Goal: Transaction & Acquisition: Purchase product/service

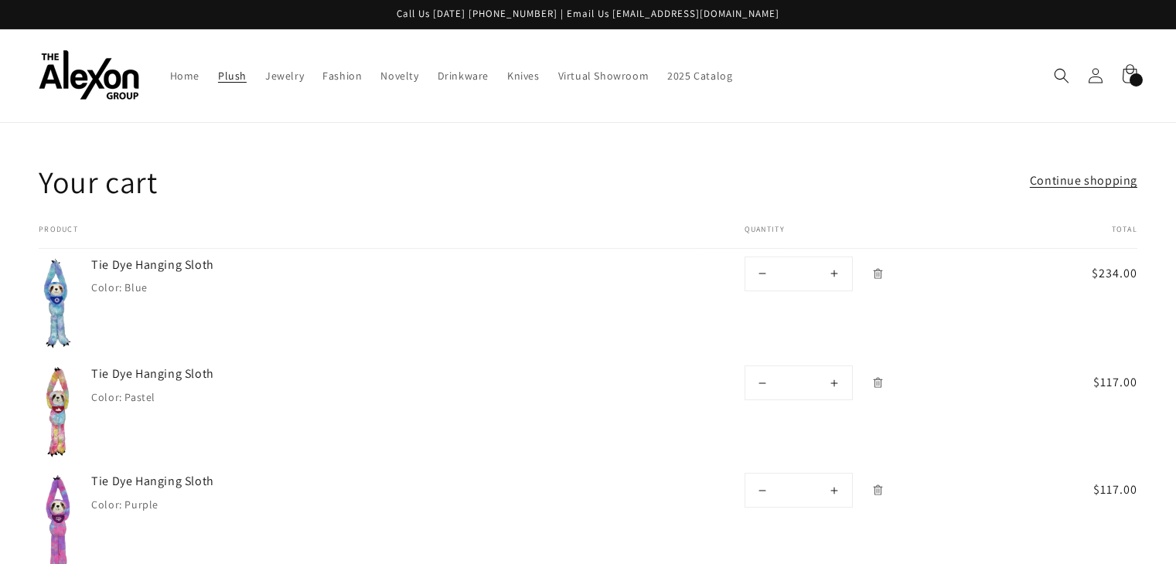
scroll to position [155, 0]
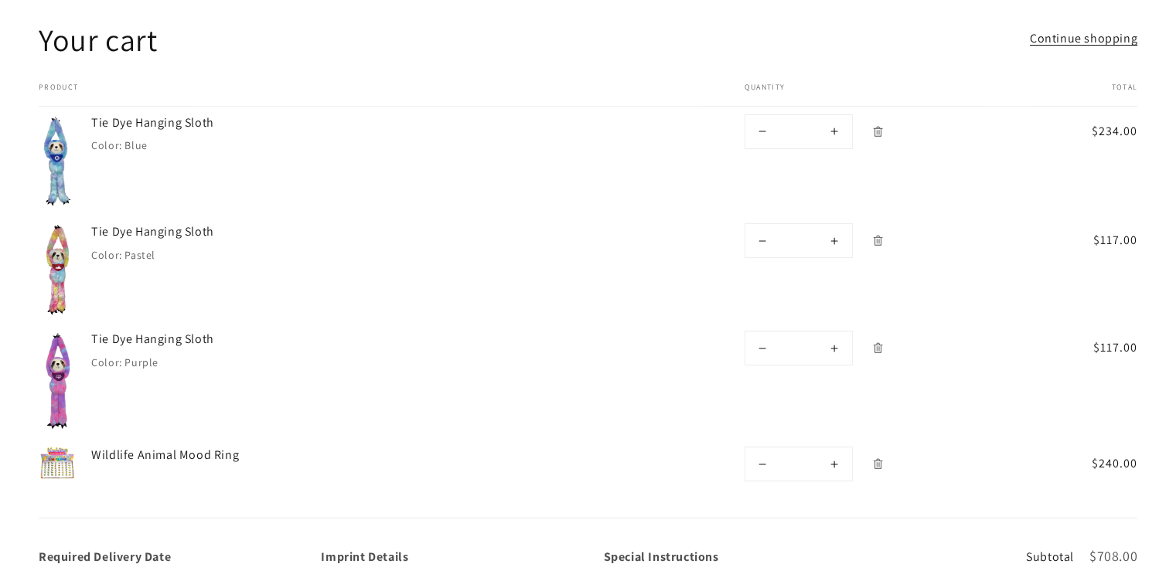
scroll to position [452, 0]
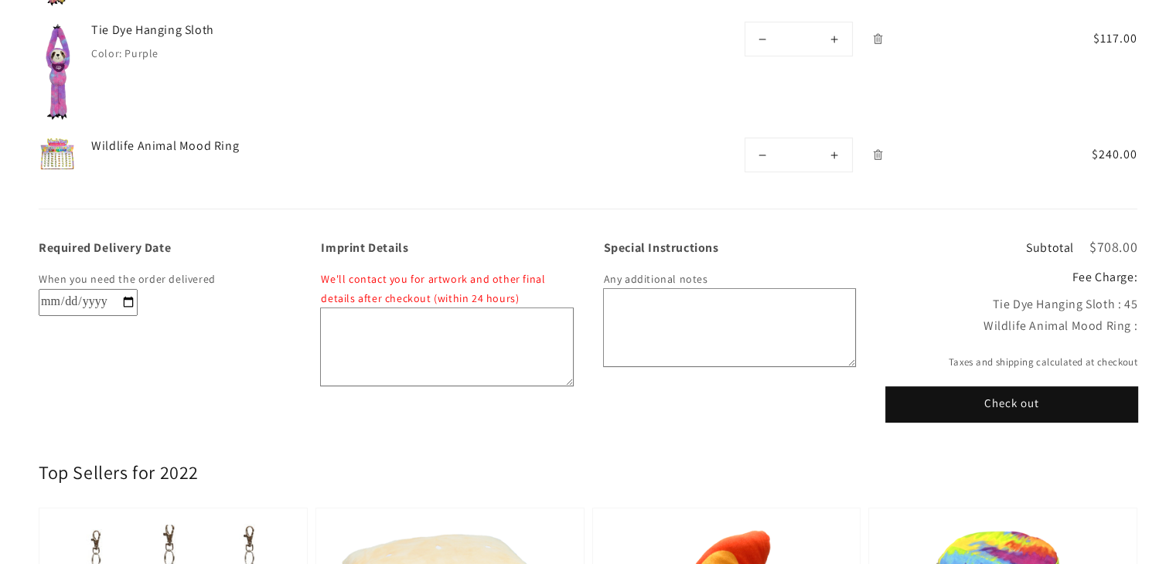
drag, startPoint x: 996, startPoint y: 304, endPoint x: 1135, endPoint y: 313, distance: 139.5
click at [1135, 316] on div "Wildlife Animal Mood Ring :" at bounding box center [1011, 327] width 251 height 22
click at [1128, 319] on div "Wildlife Animal Mood Ring :" at bounding box center [1011, 327] width 251 height 22
drag, startPoint x: 1137, startPoint y: 309, endPoint x: 977, endPoint y: 314, distance: 160.2
click at [977, 316] on div "Wildlife Animal Mood Ring :" at bounding box center [1011, 327] width 251 height 22
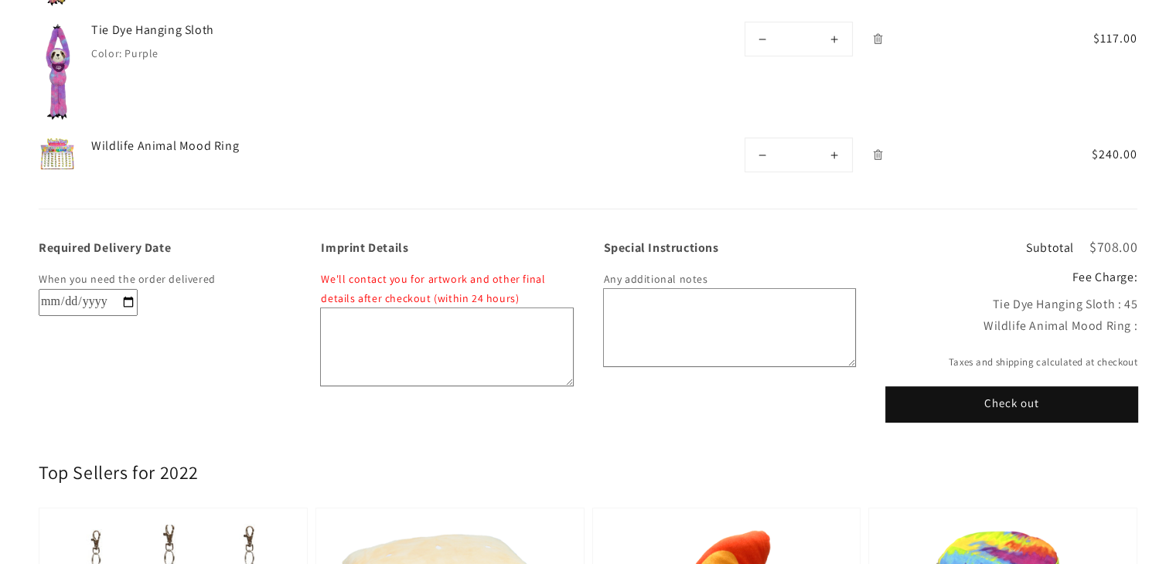
click at [958, 316] on div "Wildlife Animal Mood Ring :" at bounding box center [1011, 327] width 251 height 22
drag, startPoint x: 975, startPoint y: 302, endPoint x: 1141, endPoint y: 307, distance: 166.3
click at [1141, 307] on div "Required Delivery Date When you need the order delivered Imprint Details We'll …" at bounding box center [588, 316] width 1176 height 213
click at [756, 411] on main "Your cart Continue shopping Your cart is empty Continue shopping Have an accoun…" at bounding box center [588, 487] width 1176 height 1554
